Goal: Obtain resource: Download file/media

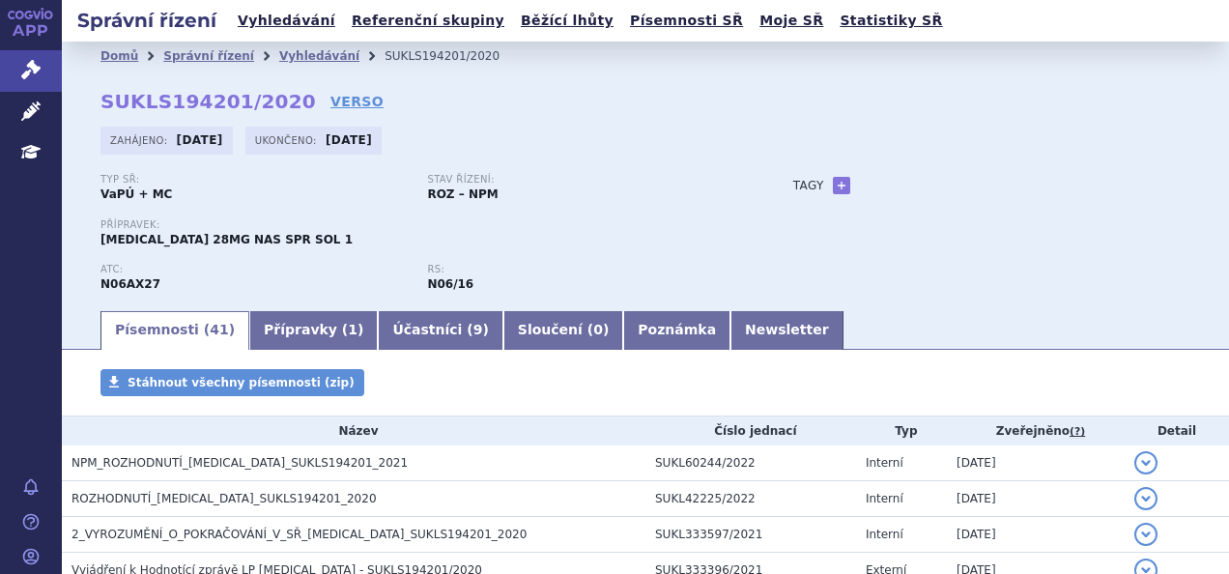
scroll to position [193, 0]
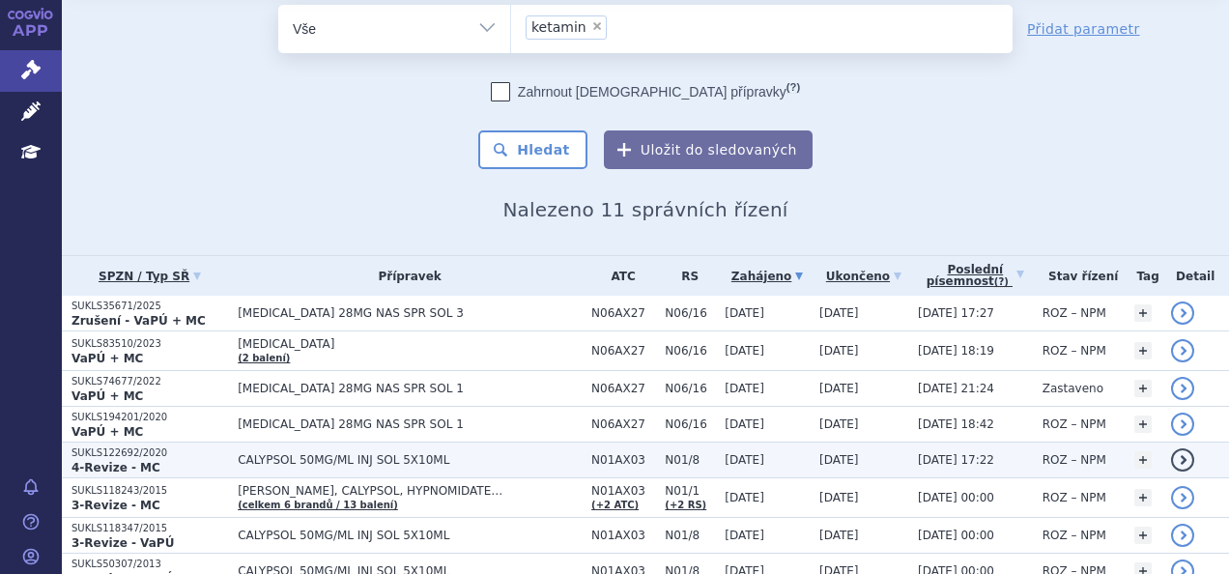
scroll to position [97, 0]
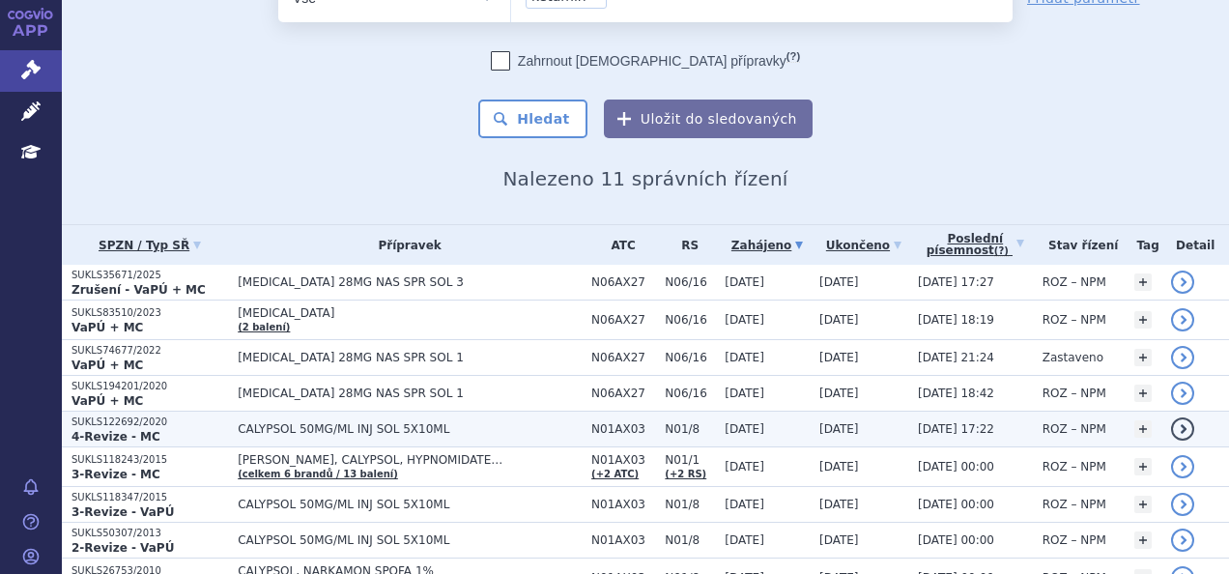
click at [288, 423] on span "CALYPSOL 50MG/ML INJ SOL 5X10ML" at bounding box center [410, 429] width 344 height 14
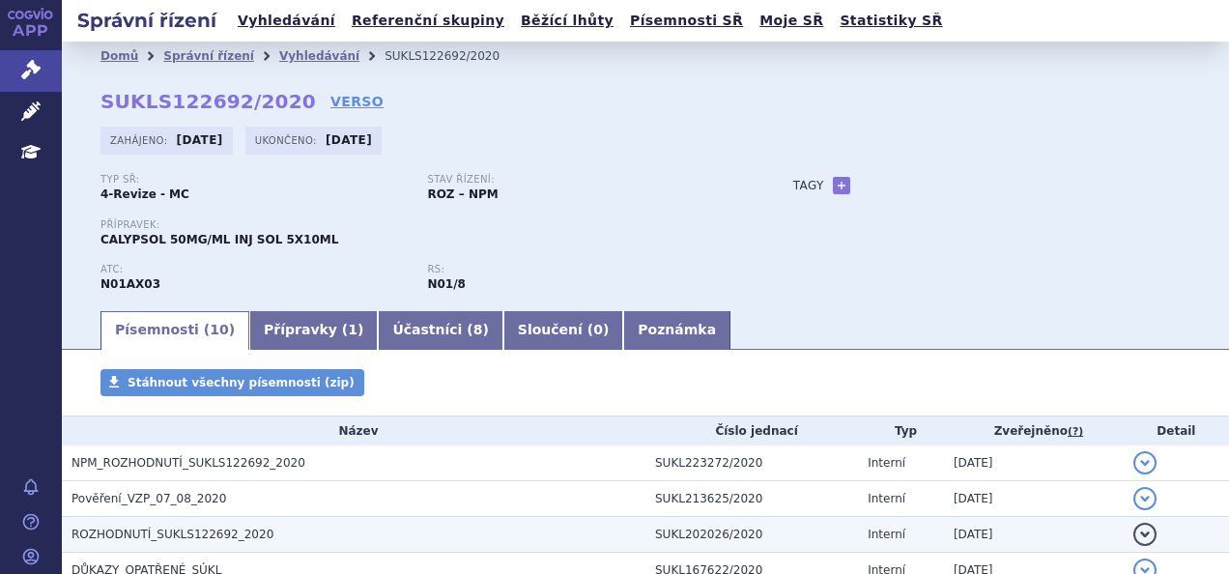
click at [152, 533] on span "ROZHODNUTÍ_SUKLS122692_2020" at bounding box center [172, 534] width 202 height 14
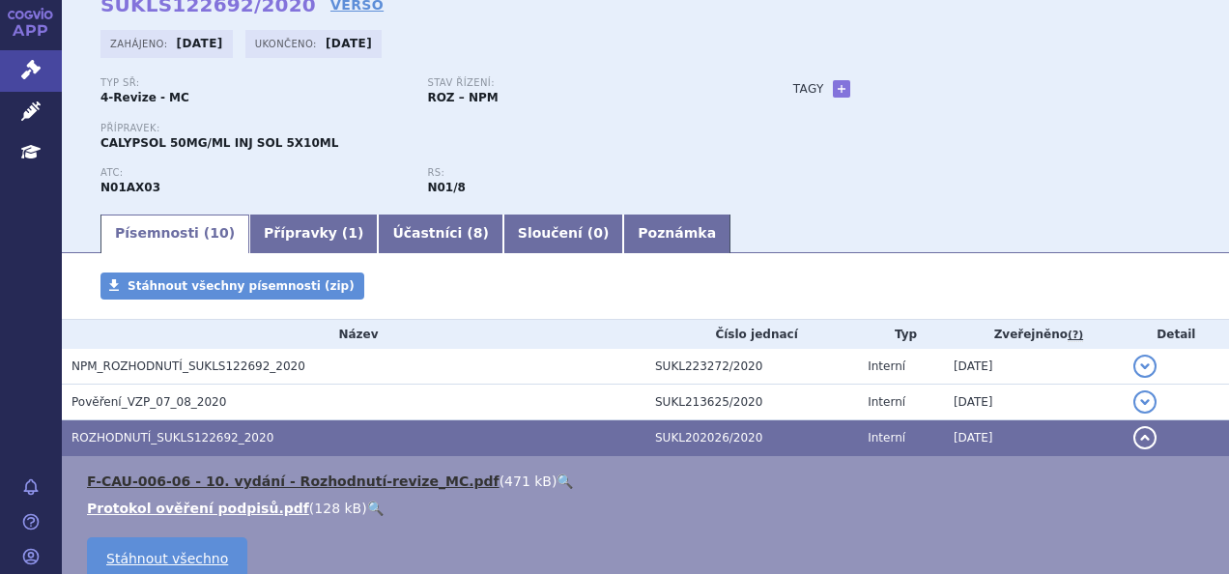
scroll to position [193, 0]
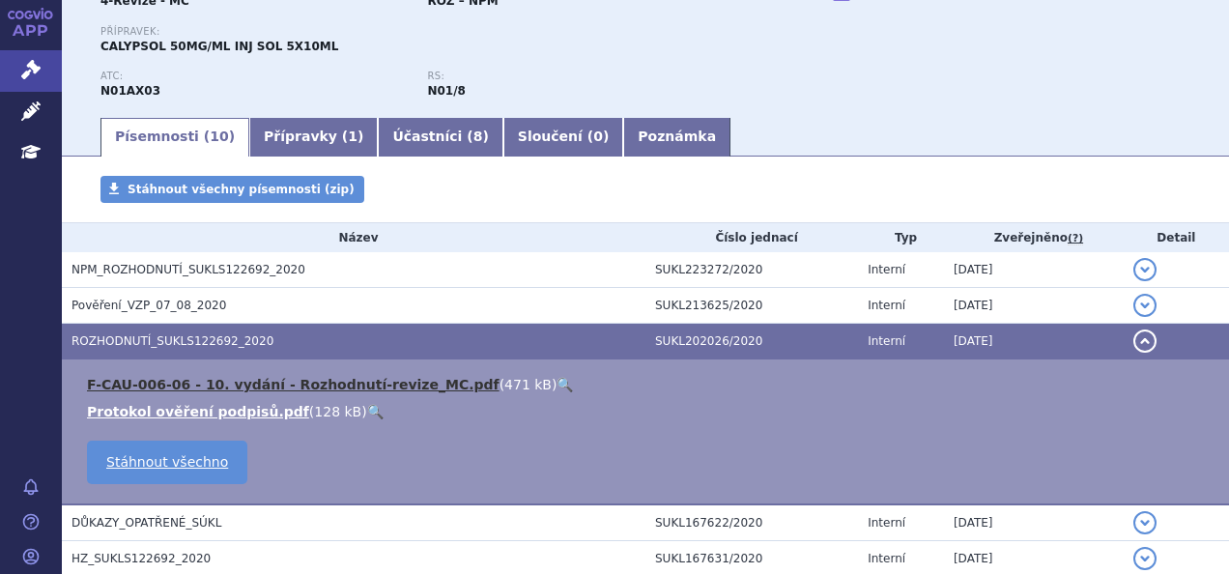
click at [184, 380] on link "F-CAU-006-06 - 10. vydání - Rozhodnutí-revize_MC.pdf" at bounding box center [293, 384] width 412 height 15
